Goal: Transaction & Acquisition: Purchase product/service

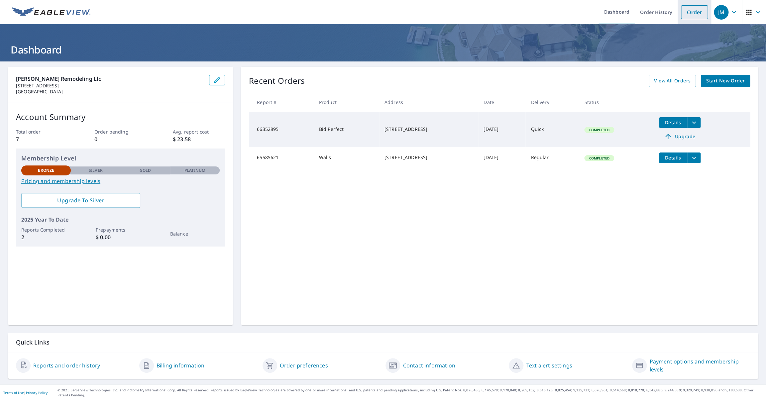
click at [696, 12] on link "Order" at bounding box center [694, 12] width 27 height 14
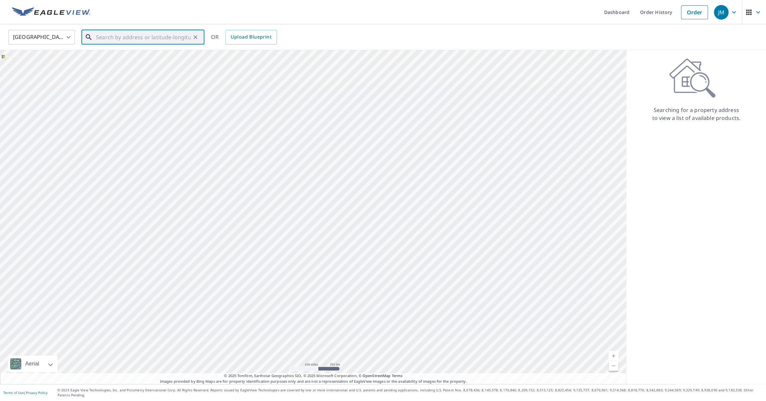
click at [112, 39] on input "text" at bounding box center [143, 37] width 95 height 19
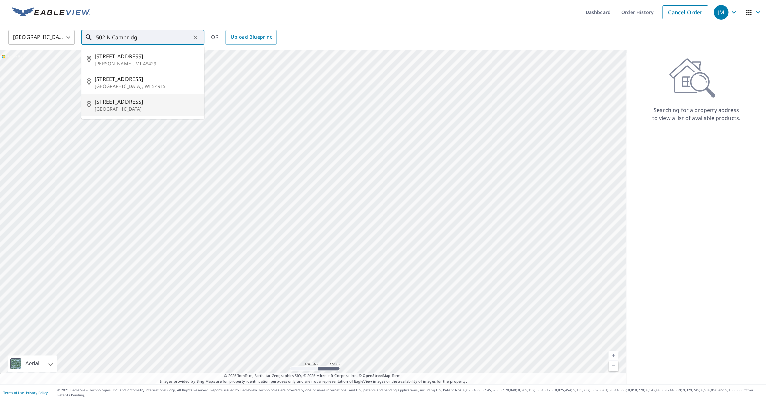
click at [126, 106] on p "[GEOGRAPHIC_DATA]" at bounding box center [147, 109] width 104 height 7
type input "[STREET_ADDRESS]"
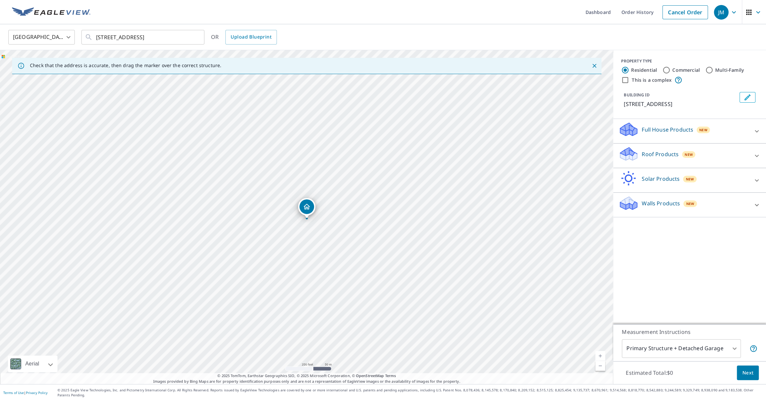
click at [599, 360] on link "Current Level 17, Zoom In" at bounding box center [600, 356] width 10 height 10
click at [599, 360] on link "Current Level 18, Zoom In" at bounding box center [600, 356] width 10 height 10
click at [599, 360] on link "Current Level 19, Zoom In" at bounding box center [600, 356] width 10 height 10
click at [599, 360] on link "Current Level 20, Zoom In Disabled" at bounding box center [600, 356] width 10 height 10
click at [755, 209] on icon at bounding box center [756, 205] width 8 height 8
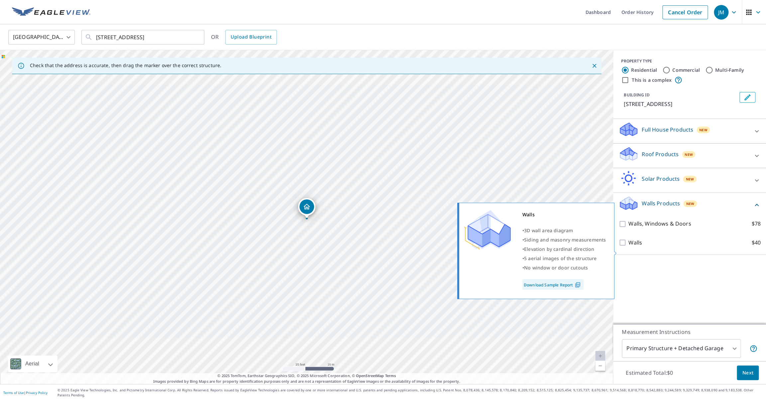
click at [621, 246] on input "Walls $40" at bounding box center [623, 242] width 10 height 8
checkbox input "true"
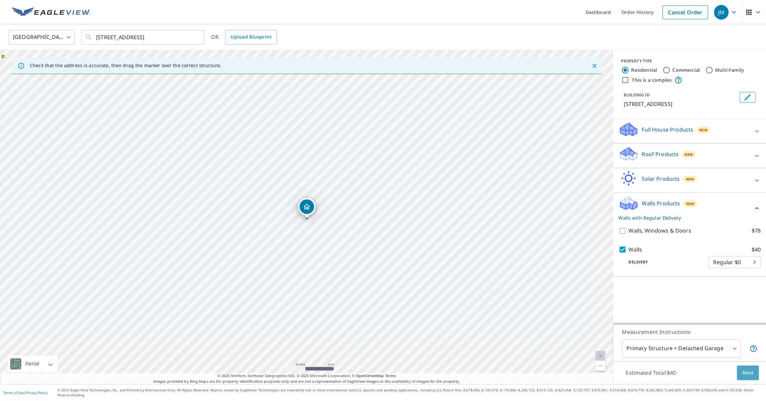
click at [746, 377] on span "Next" at bounding box center [747, 373] width 11 height 8
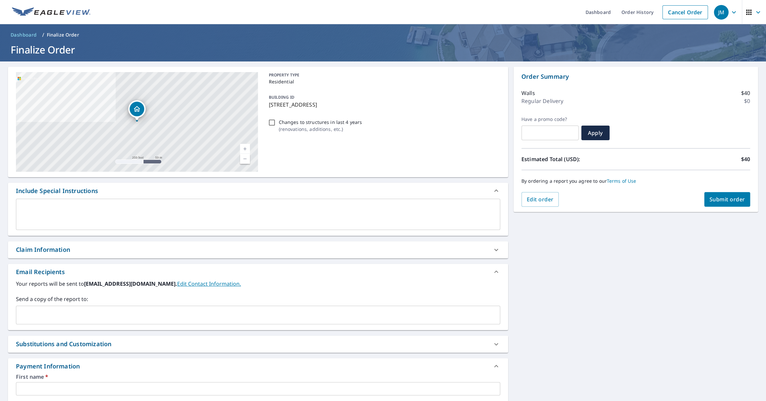
scroll to position [158, 0]
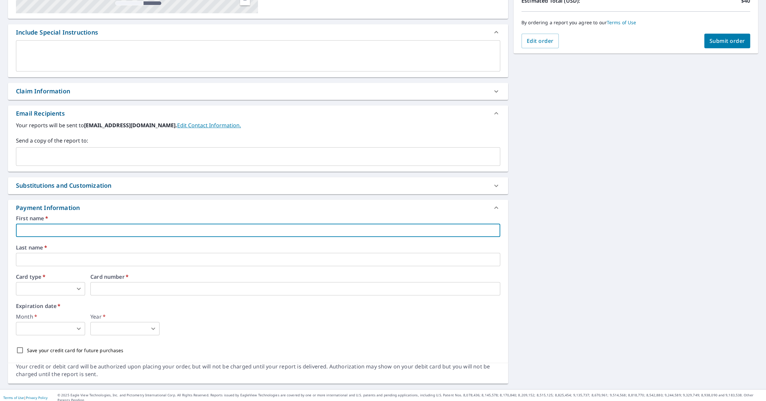
click at [71, 234] on input "text" at bounding box center [258, 230] width 484 height 13
type input "[PERSON_NAME]"
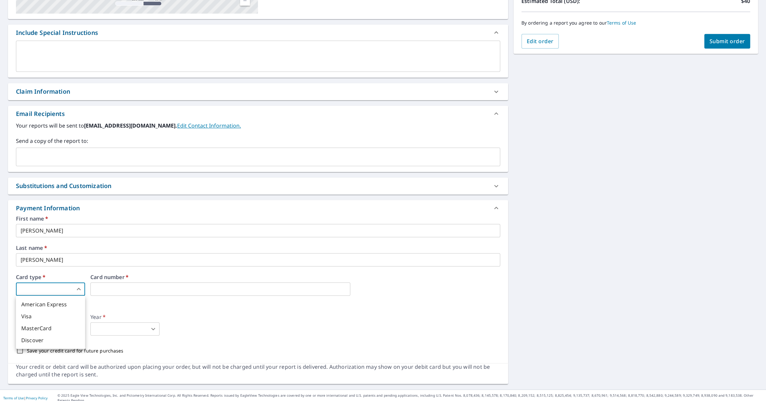
click at [57, 290] on body "JM JM Dashboard Order History Cancel Order JM Dashboard / Finalize Order Finali…" at bounding box center [383, 200] width 766 height 401
click at [46, 320] on li "Visa" at bounding box center [50, 316] width 69 height 12
type input "2"
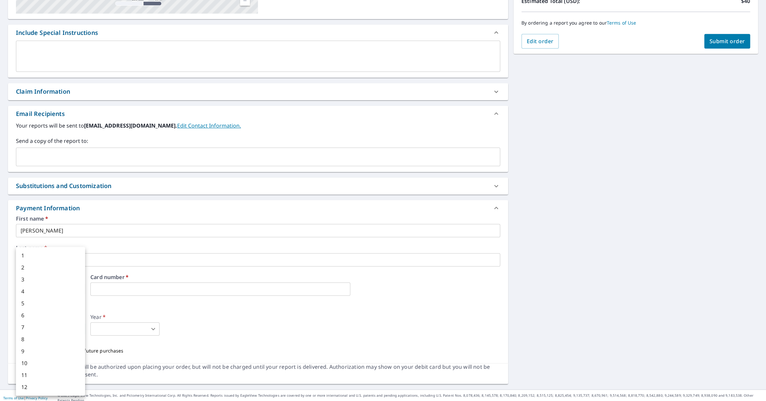
click at [76, 329] on body "JM JM Dashboard Order History Cancel Order JM Dashboard / Finalize Order Finali…" at bounding box center [383, 200] width 766 height 401
click at [47, 268] on li "2" at bounding box center [50, 267] width 69 height 12
type input "2"
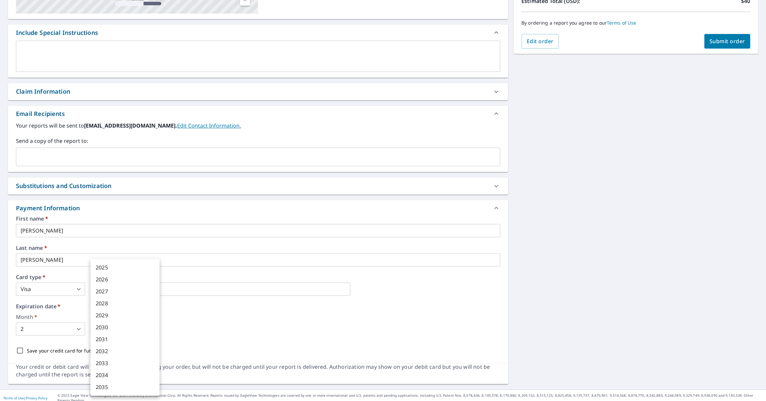
click at [126, 329] on body "JM JM Dashboard Order History Cancel Order JM Dashboard / Finalize Order Finali…" at bounding box center [383, 200] width 766 height 401
click at [116, 303] on li "2028" at bounding box center [124, 303] width 69 height 12
type input "2028"
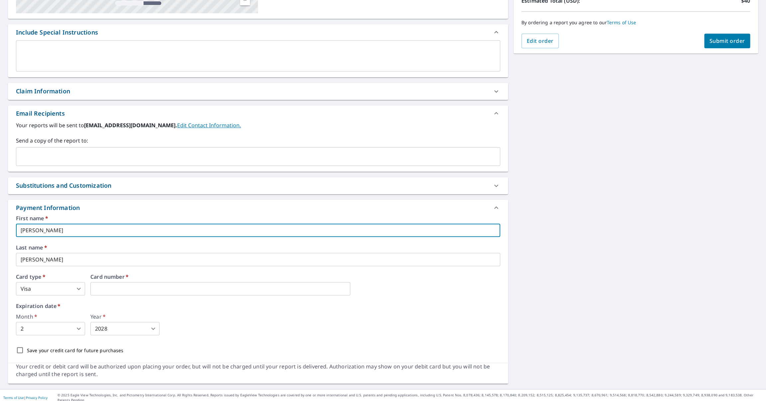
click at [71, 227] on input "[PERSON_NAME]" at bounding box center [258, 230] width 484 height 13
click at [68, 230] on input "[PERSON_NAME]" at bounding box center [258, 230] width 484 height 13
click at [64, 230] on input "[PERSON_NAME]" at bounding box center [258, 230] width 484 height 13
click at [715, 41] on span "Submit order" at bounding box center [727, 40] width 36 height 7
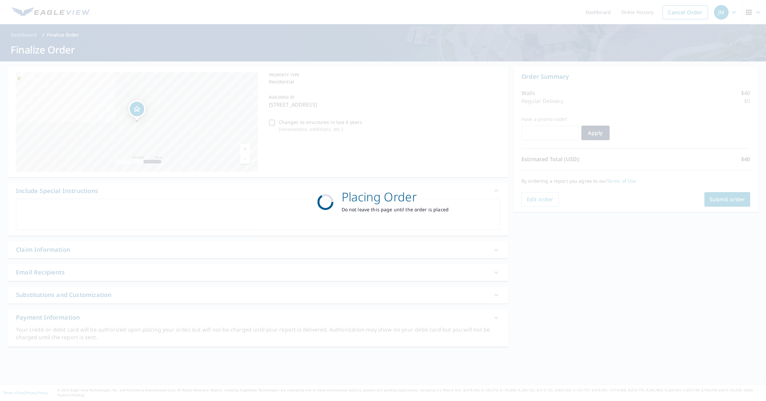
scroll to position [0, 0]
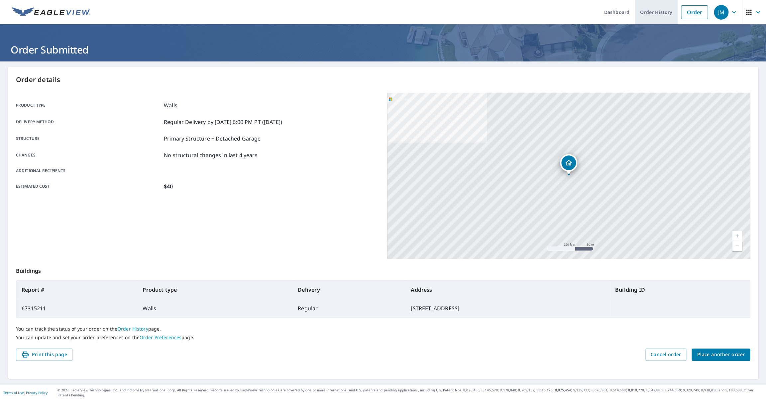
click at [651, 11] on link "Order History" at bounding box center [655, 12] width 43 height 24
